Goal: Task Accomplishment & Management: Use online tool/utility

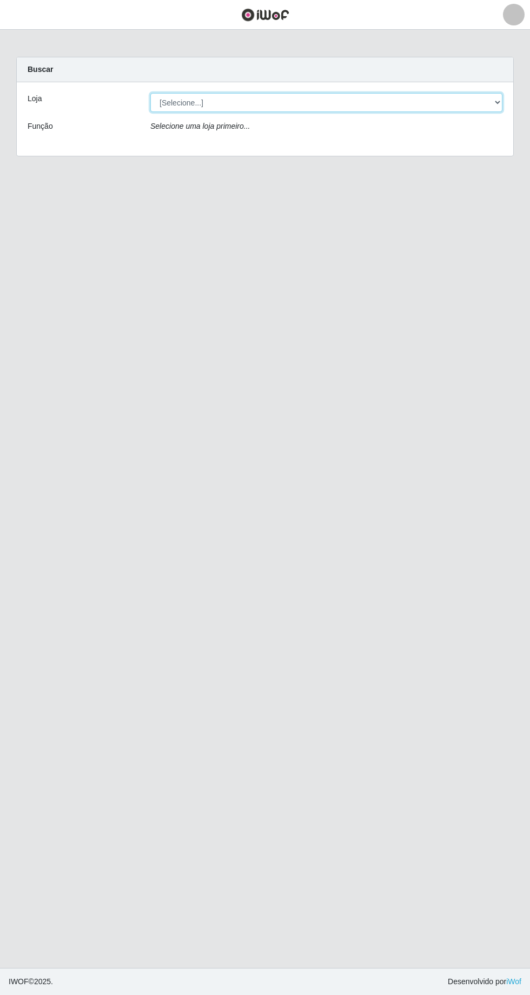
click at [485, 98] on select "[Selecione...] [GEOGRAPHIC_DATA] - [GEOGRAPHIC_DATA] - [GEOGRAPHIC_DATA] - [GEO…" at bounding box center [326, 102] width 352 height 19
select select "508"
click at [150, 93] on select "[Selecione...] [GEOGRAPHIC_DATA] - [GEOGRAPHIC_DATA] - [GEOGRAPHIC_DATA] - [GEO…" at bounding box center [326, 102] width 352 height 19
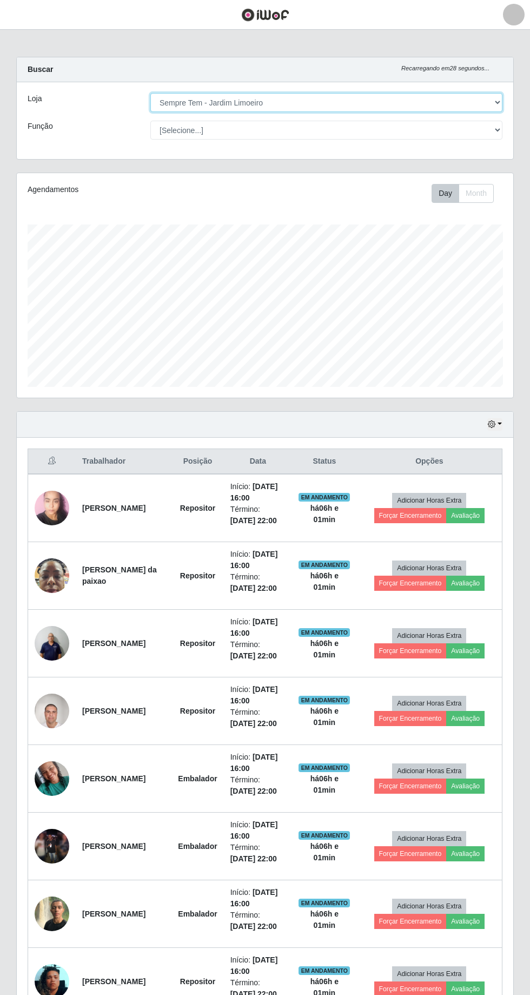
scroll to position [224, 497]
click at [412, 918] on button "Forçar Encerramento" at bounding box center [411, 921] width 73 height 15
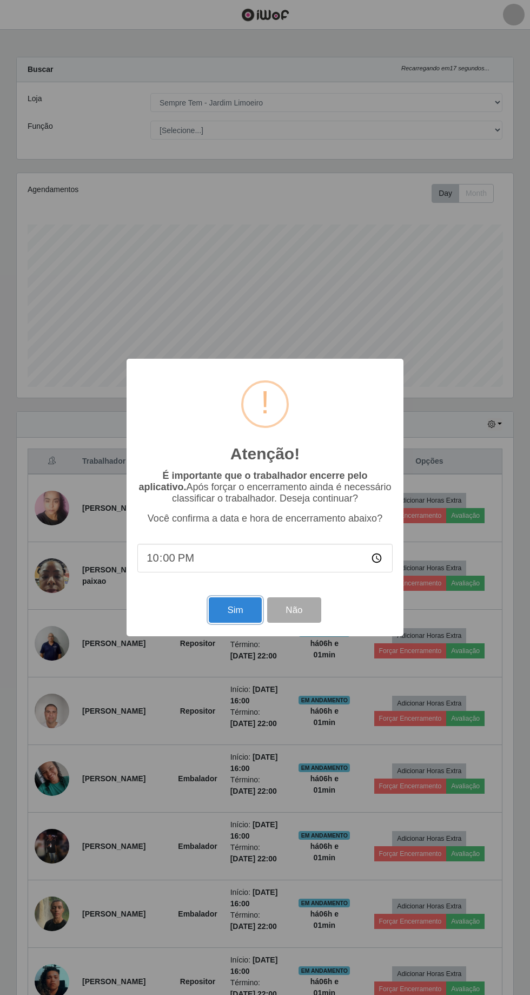
click at [235, 609] on button "Sim" at bounding box center [235, 610] width 52 height 25
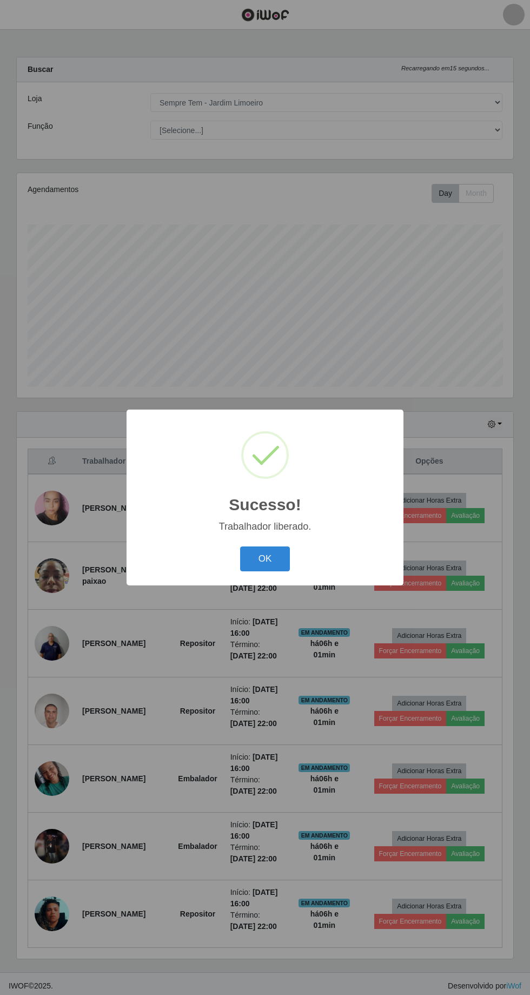
click at [268, 555] on button "OK" at bounding box center [265, 559] width 50 height 25
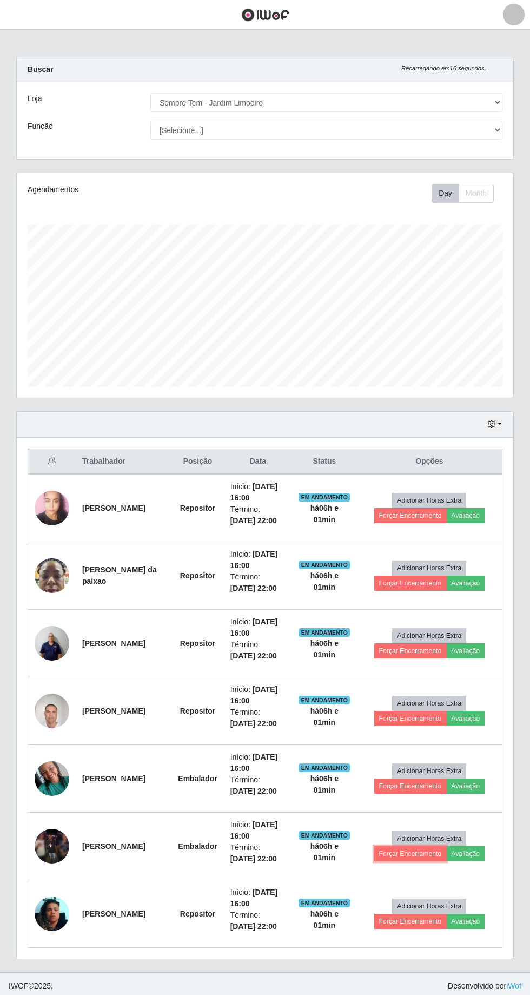
click at [399, 850] on button "Forçar Encerramento" at bounding box center [411, 853] width 73 height 15
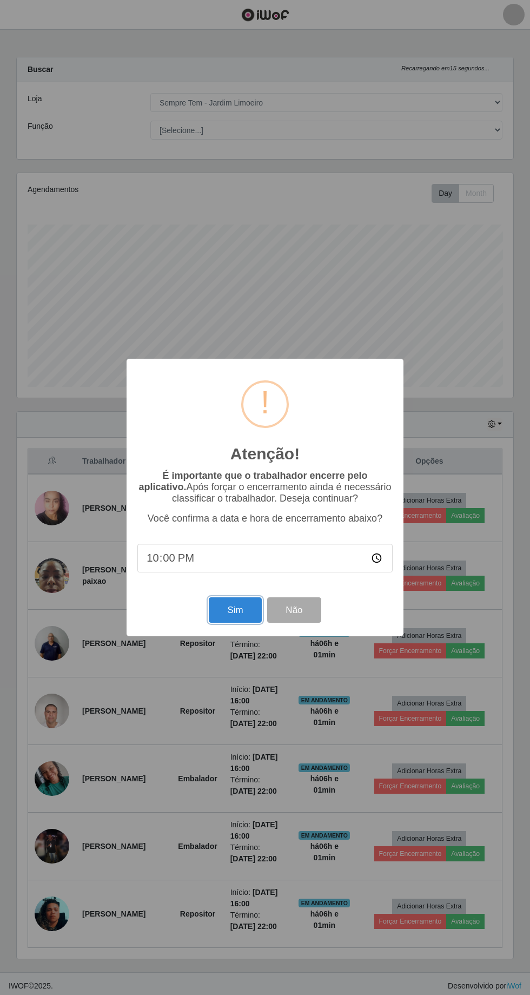
click at [209, 611] on button "Sim" at bounding box center [235, 610] width 52 height 25
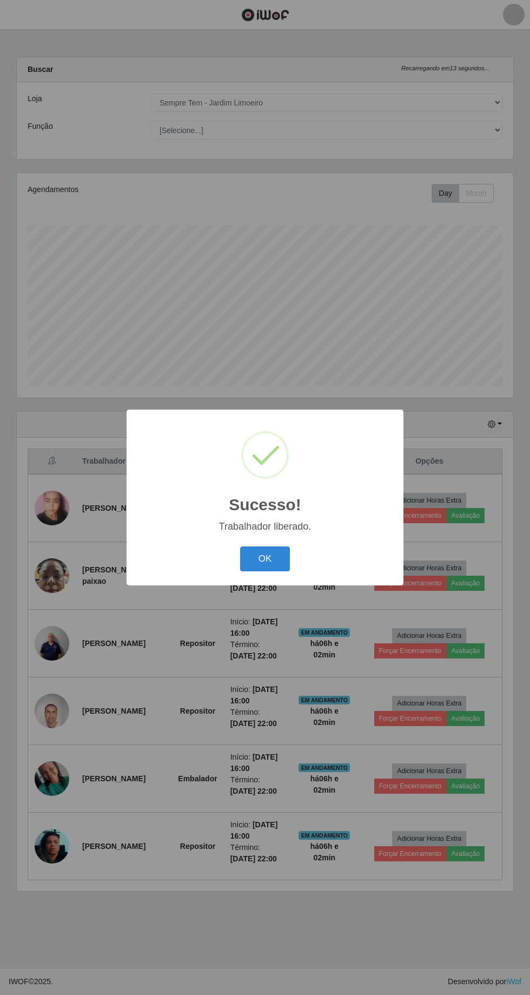
click at [249, 568] on button "OK" at bounding box center [265, 559] width 50 height 25
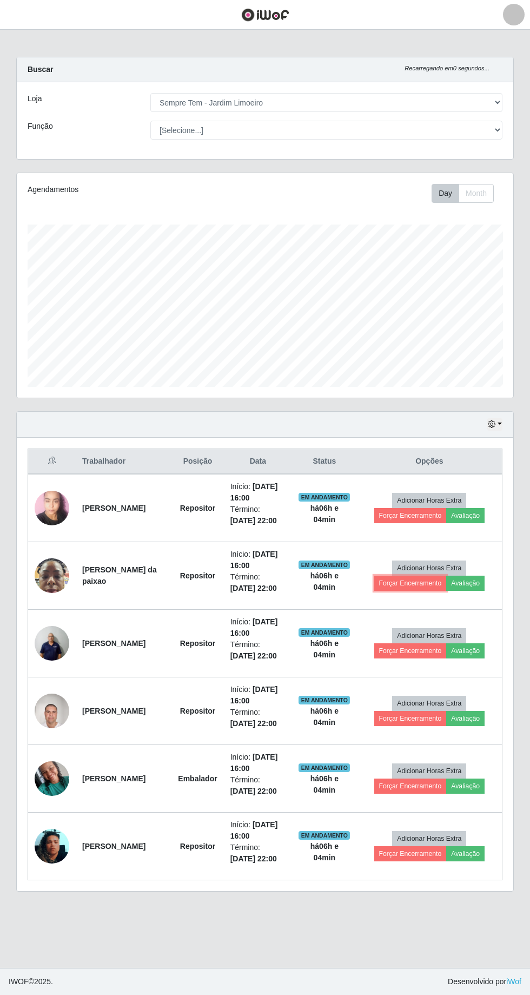
click at [436, 586] on button "Forçar Encerramento" at bounding box center [411, 583] width 73 height 15
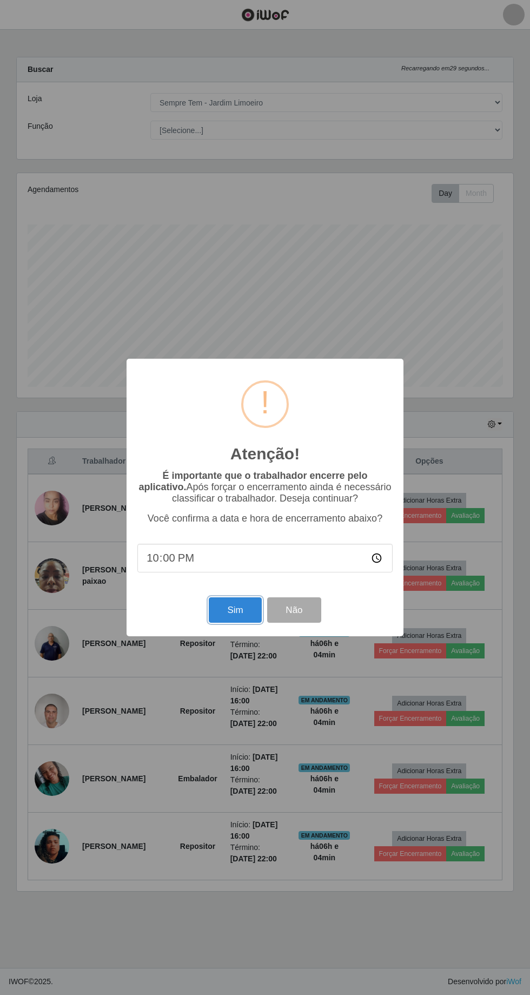
click at [237, 610] on button "Sim" at bounding box center [235, 610] width 52 height 25
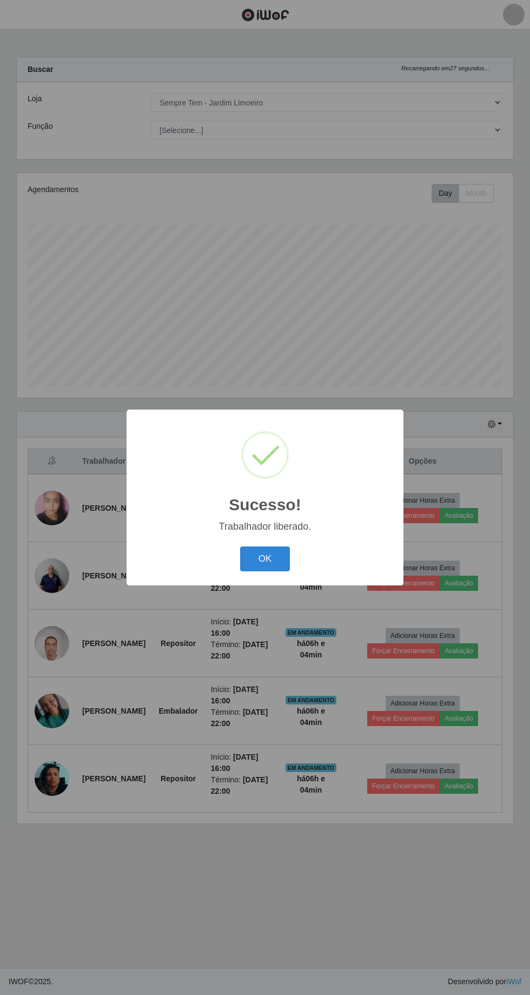
click at [277, 561] on button "OK" at bounding box center [265, 559] width 50 height 25
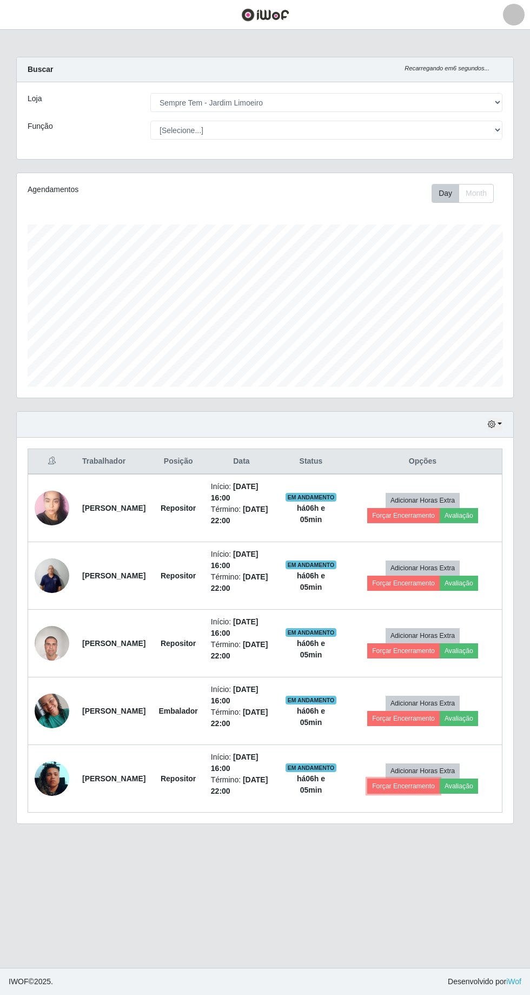
click at [431, 783] on button "Forçar Encerramento" at bounding box center [403, 786] width 73 height 15
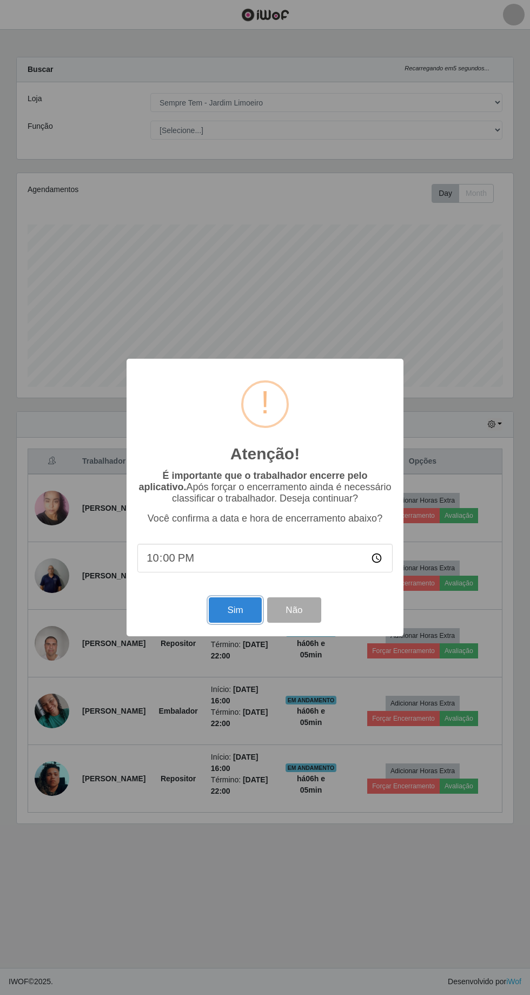
click at [240, 612] on button "Sim" at bounding box center [235, 610] width 52 height 25
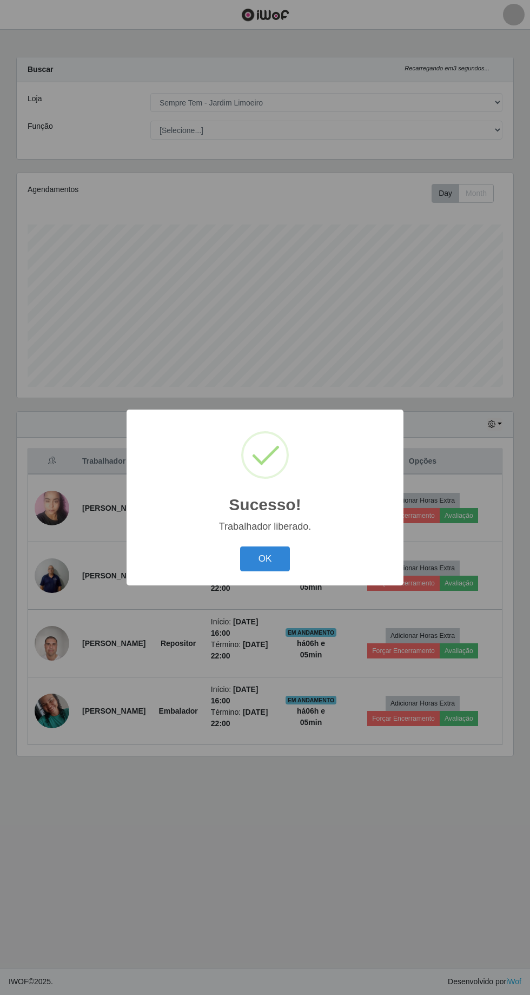
click at [282, 561] on button "OK" at bounding box center [265, 559] width 50 height 25
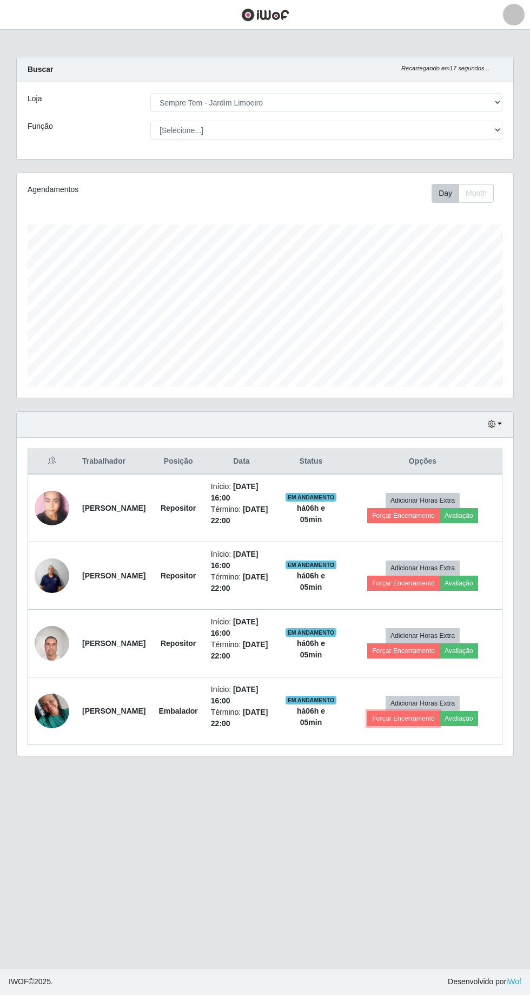
click at [415, 714] on button "Forçar Encerramento" at bounding box center [403, 718] width 73 height 15
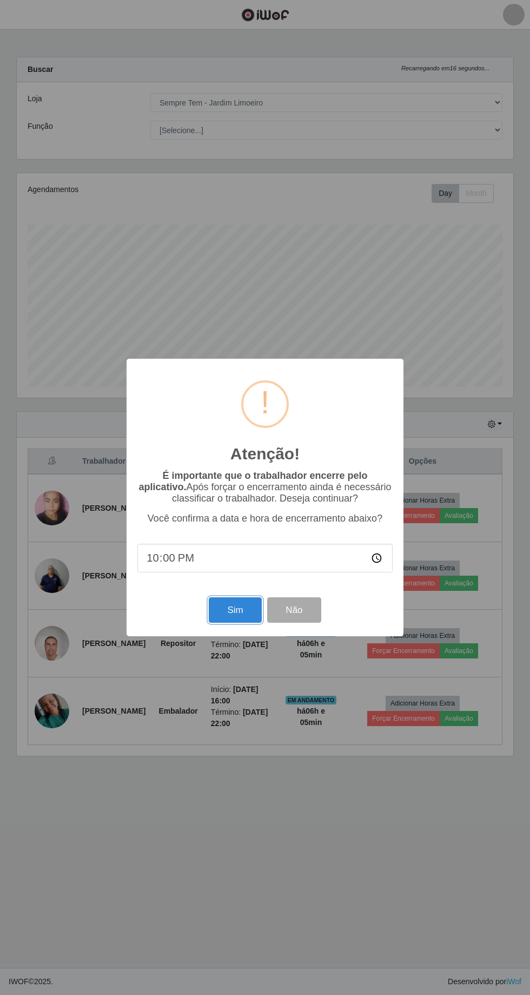
click at [245, 613] on button "Sim" at bounding box center [235, 610] width 52 height 25
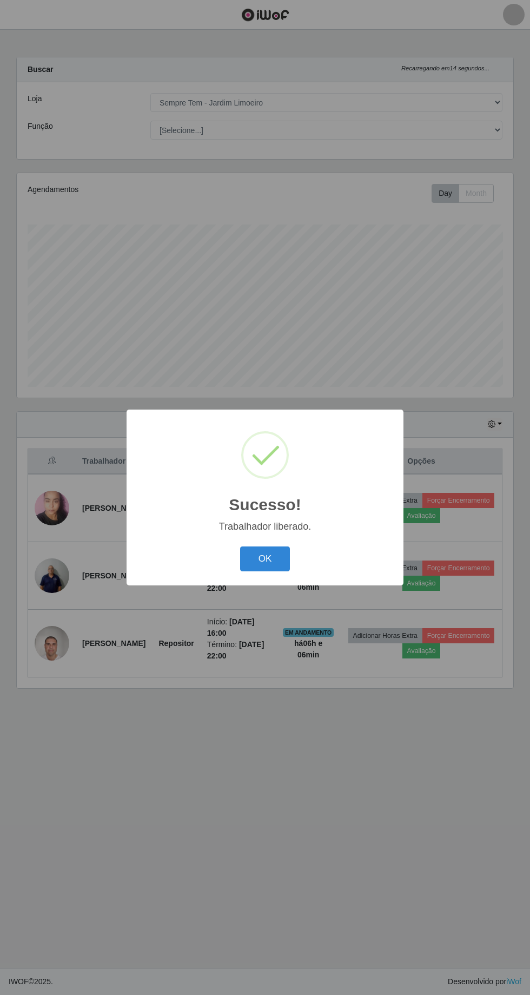
click at [278, 561] on button "OK" at bounding box center [265, 559] width 50 height 25
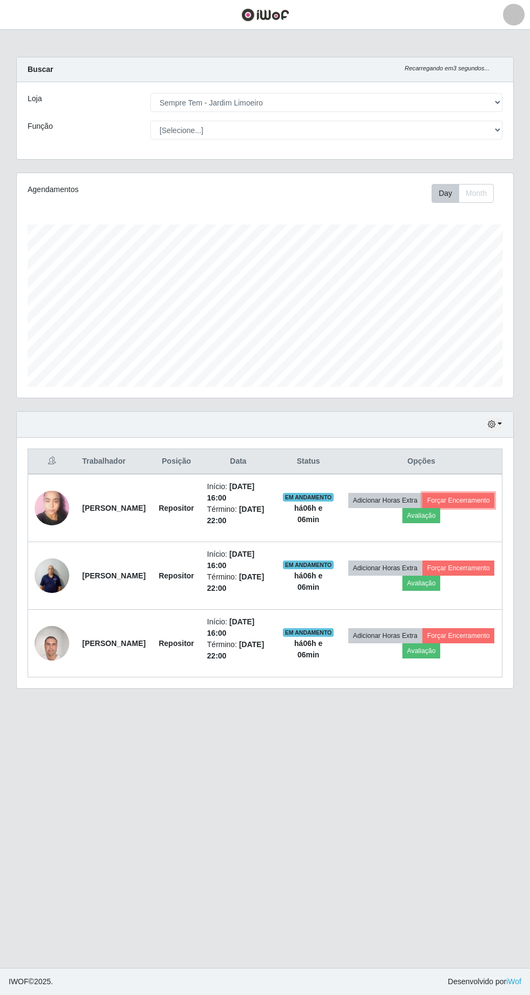
click at [423, 508] on button "Forçar Encerramento" at bounding box center [459, 500] width 73 height 15
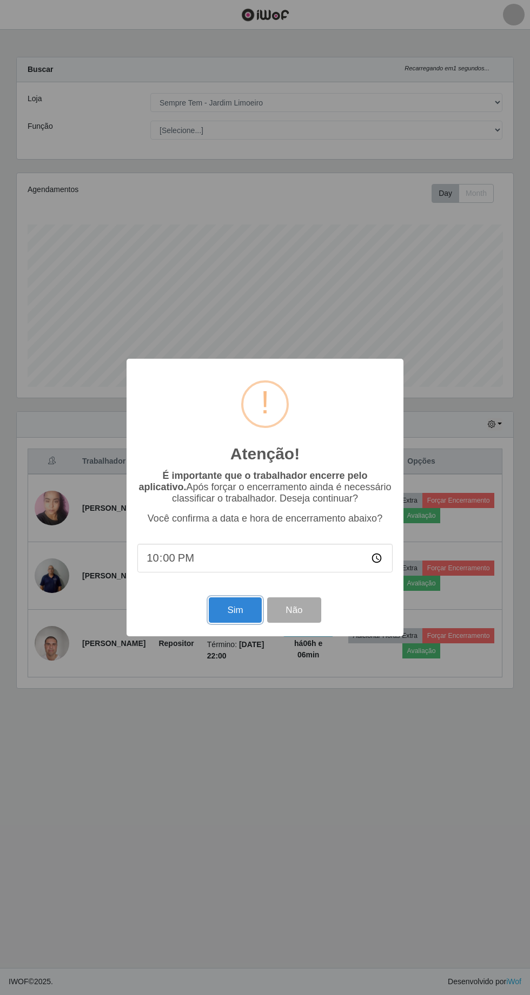
click at [237, 610] on button "Sim" at bounding box center [235, 610] width 52 height 25
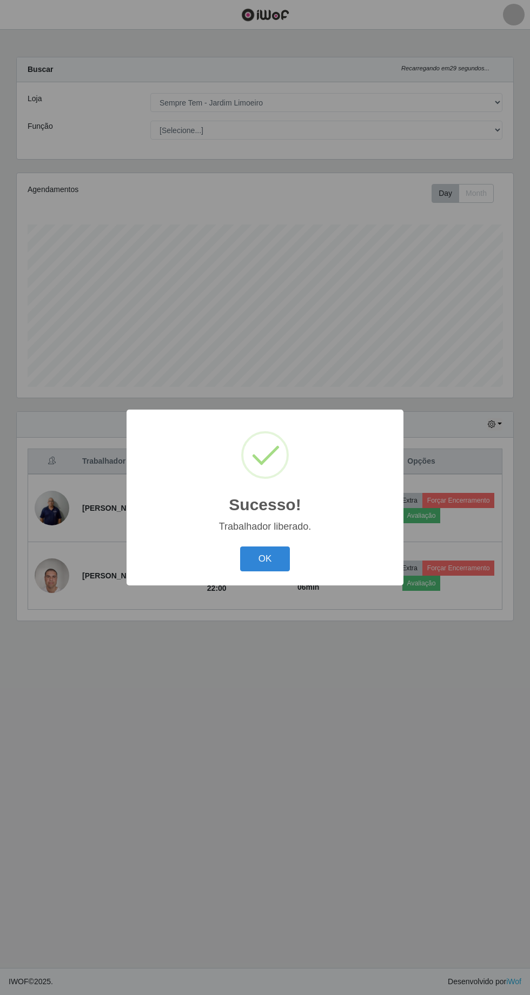
click at [278, 570] on button "OK" at bounding box center [265, 559] width 50 height 25
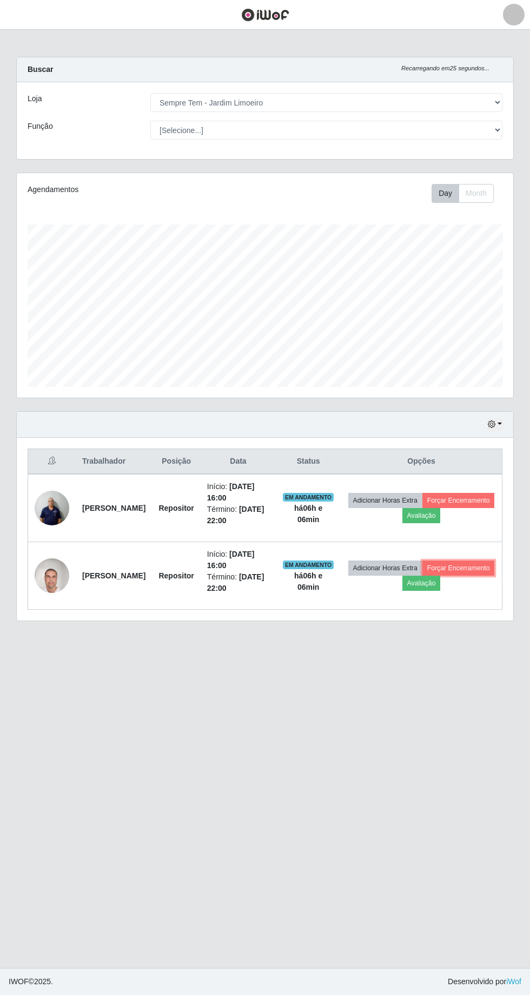
click at [424, 576] on button "Forçar Encerramento" at bounding box center [459, 568] width 73 height 15
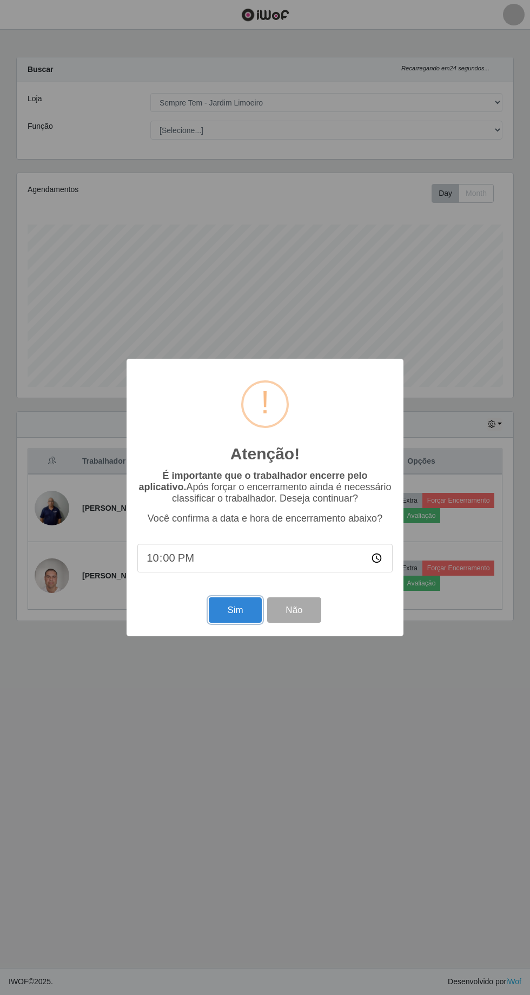
click at [235, 610] on button "Sim" at bounding box center [235, 610] width 52 height 25
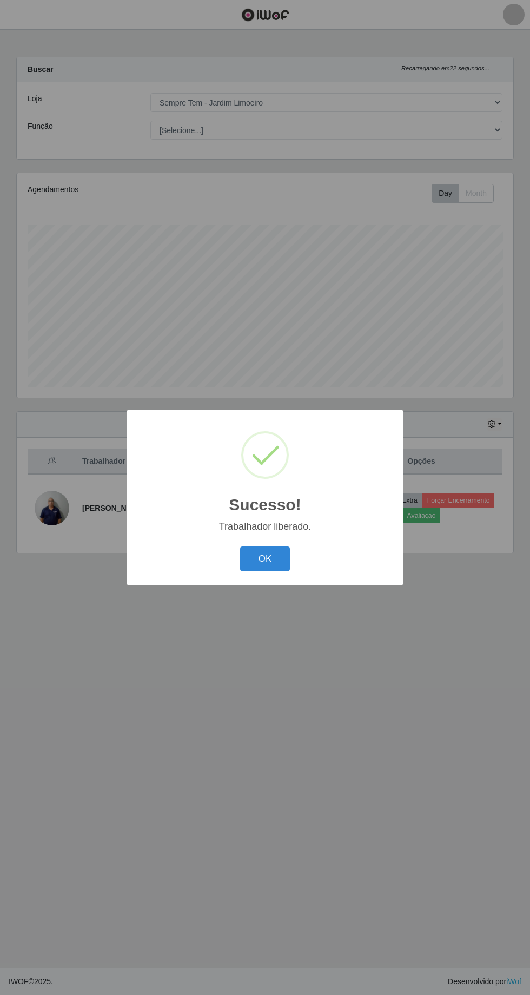
click at [278, 563] on button "OK" at bounding box center [265, 559] width 50 height 25
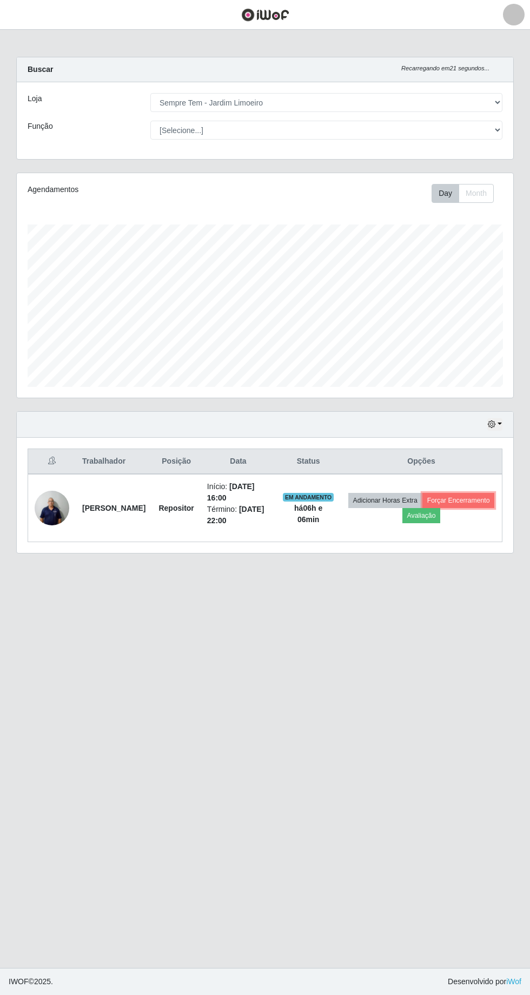
click at [423, 508] on button "Forçar Encerramento" at bounding box center [459, 500] width 73 height 15
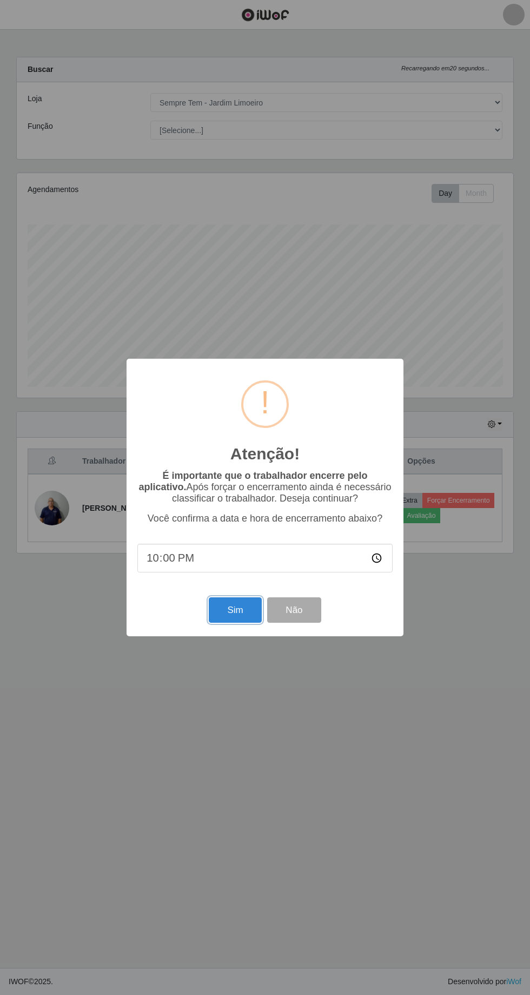
click at [245, 614] on button "Sim" at bounding box center [235, 610] width 52 height 25
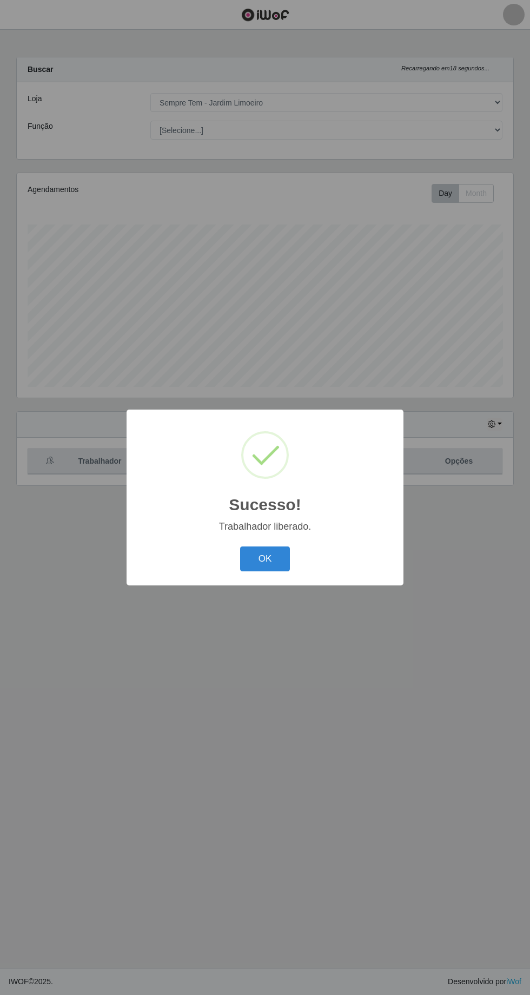
click at [276, 563] on button "OK" at bounding box center [265, 559] width 50 height 25
